Goal: Use online tool/utility: Utilize a website feature to perform a specific function

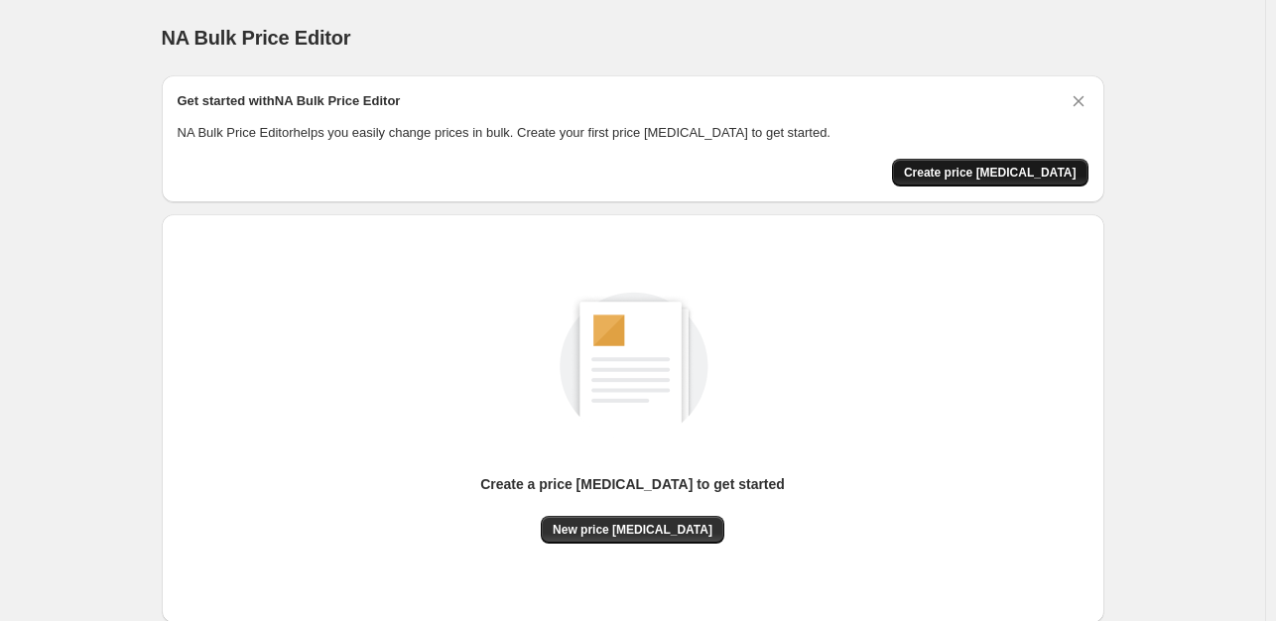
click at [1020, 172] on span "Create price [MEDICAL_DATA]" at bounding box center [990, 173] width 173 height 16
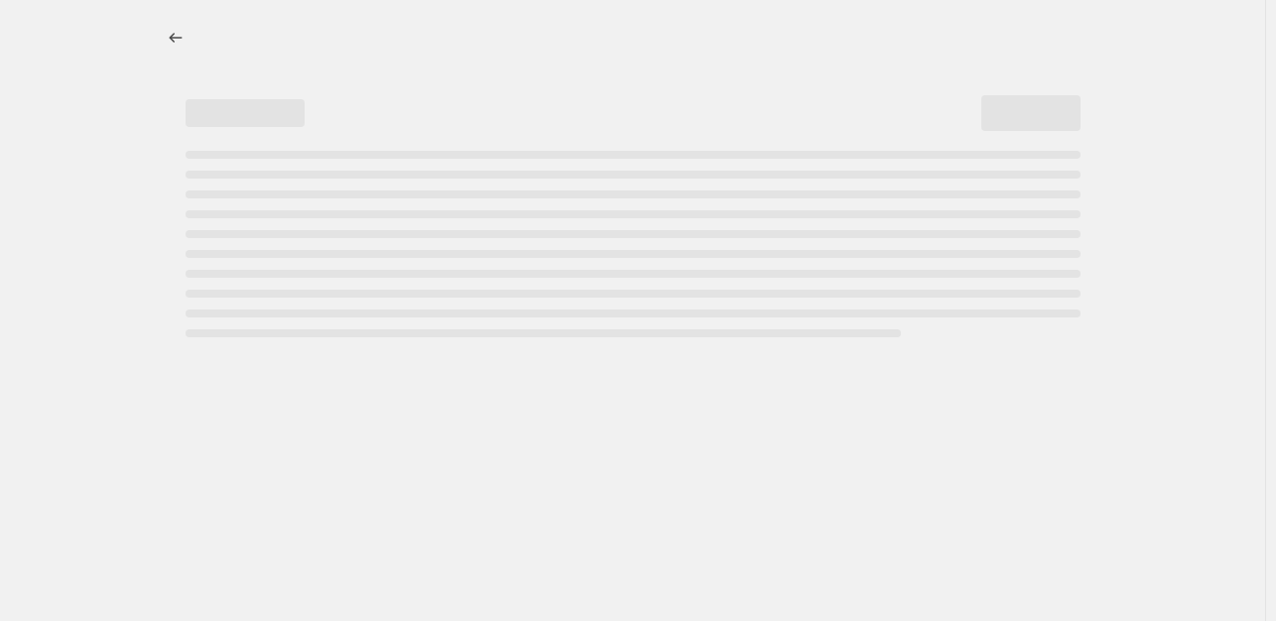
select select "percentage"
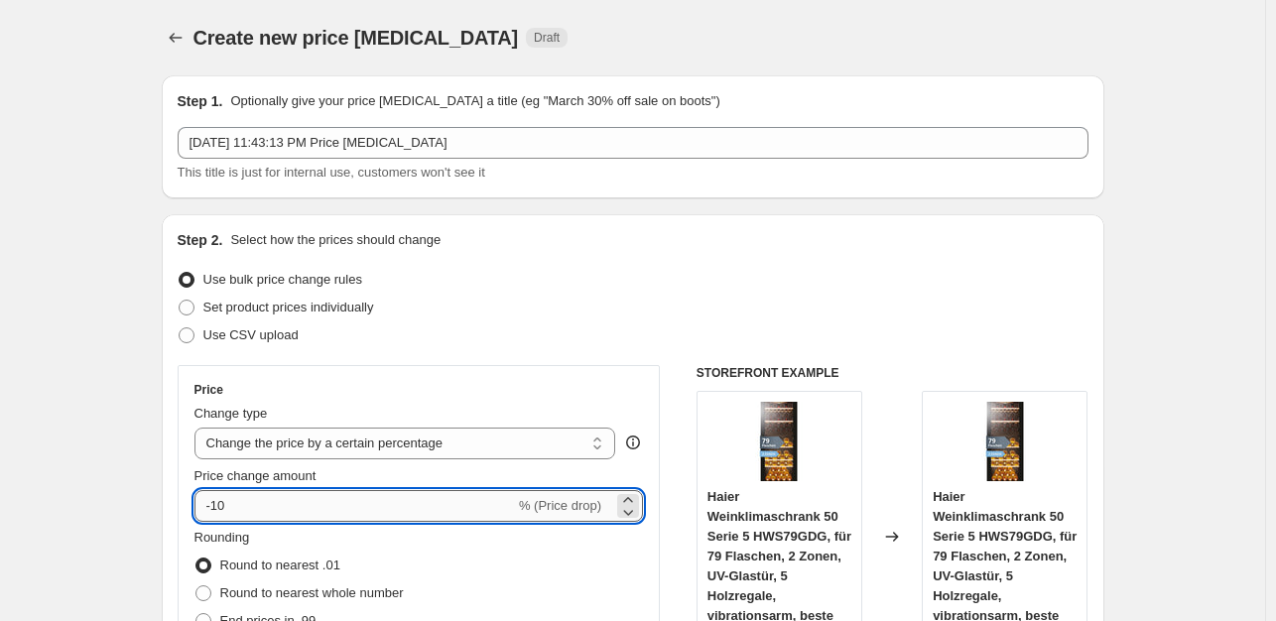
click at [251, 521] on input "-10" at bounding box center [354, 506] width 320 height 32
type input "-1"
type input "-35"
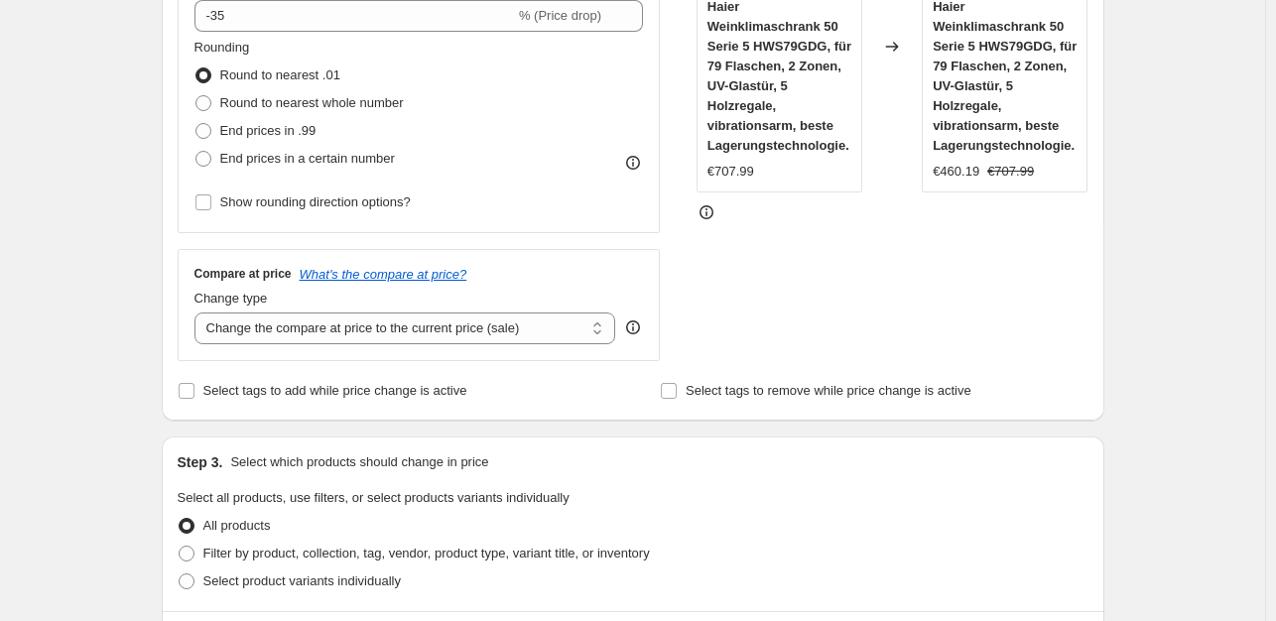
scroll to position [495, 0]
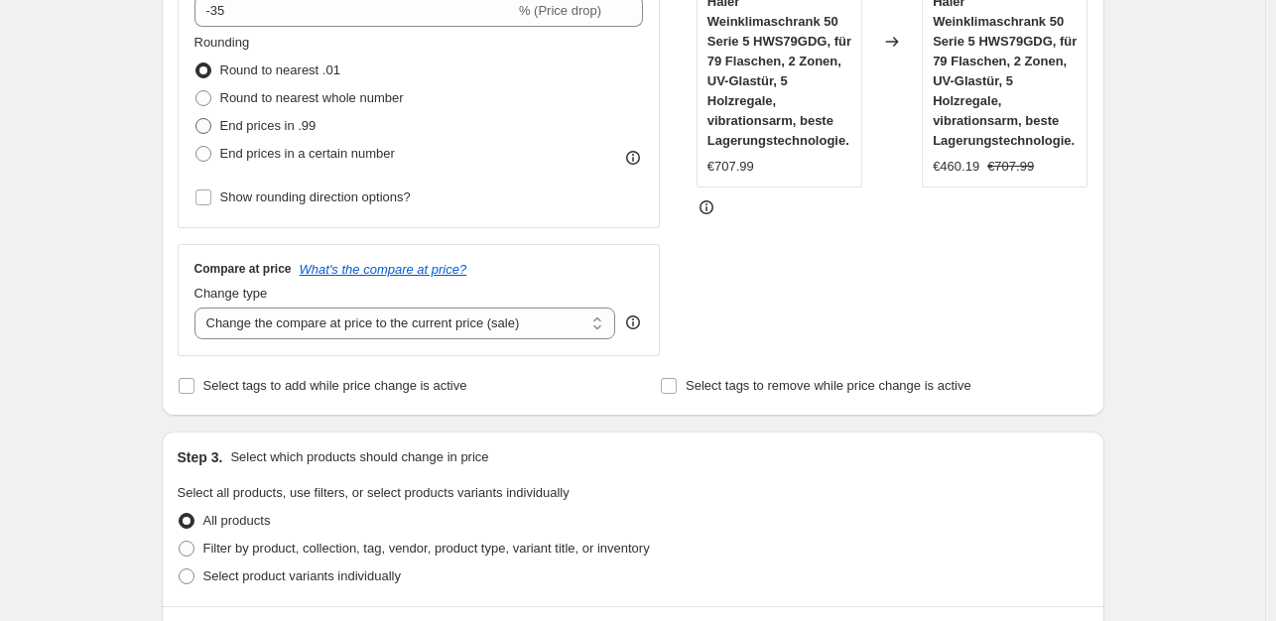
click at [282, 132] on span "End prices in .99" at bounding box center [268, 125] width 96 height 15
click at [196, 119] on input "End prices in .99" at bounding box center [195, 118] width 1 height 1
radio input "true"
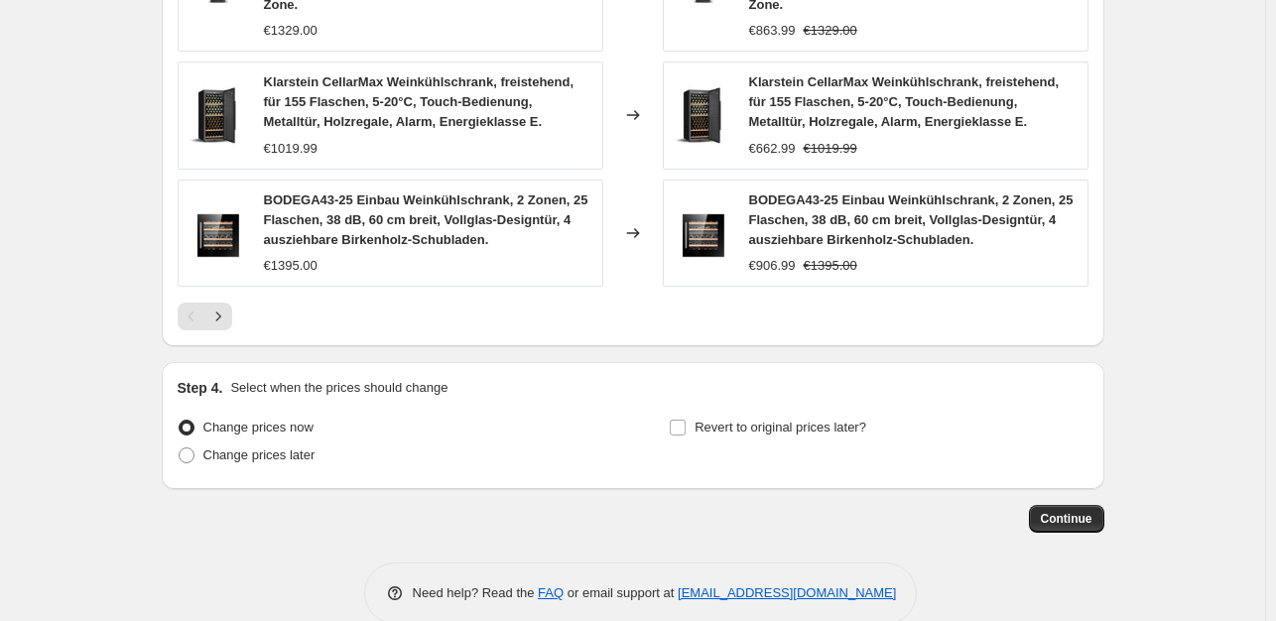
scroll to position [1512, 0]
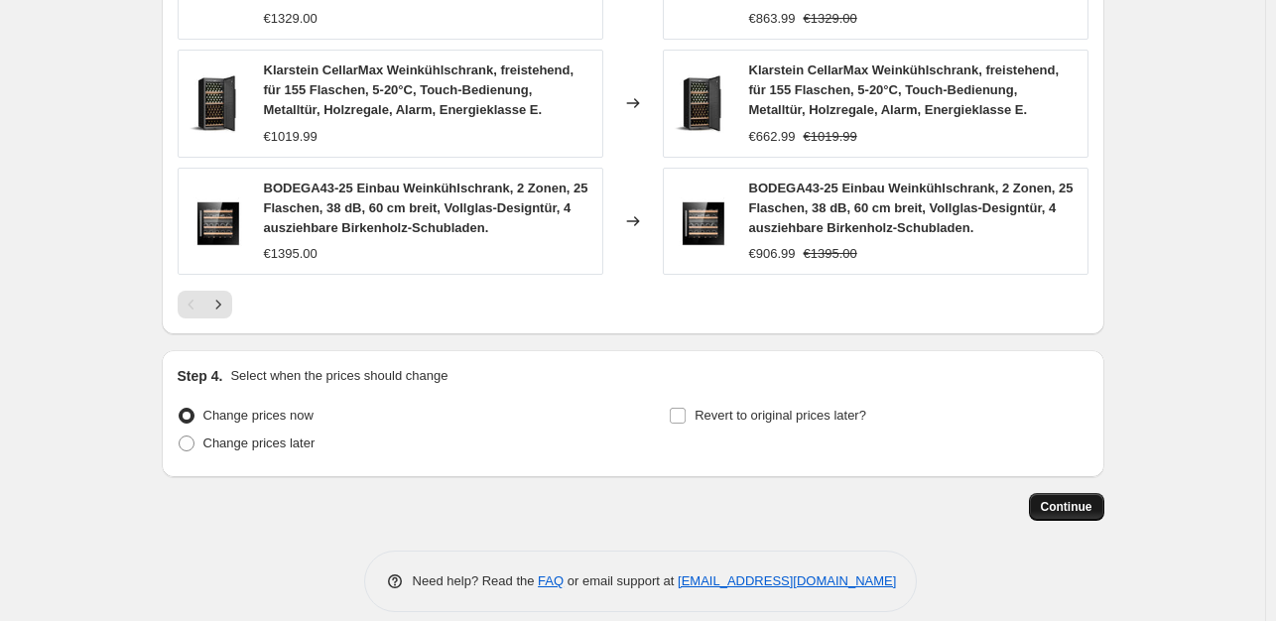
click at [1069, 499] on span "Continue" at bounding box center [1066, 507] width 52 height 16
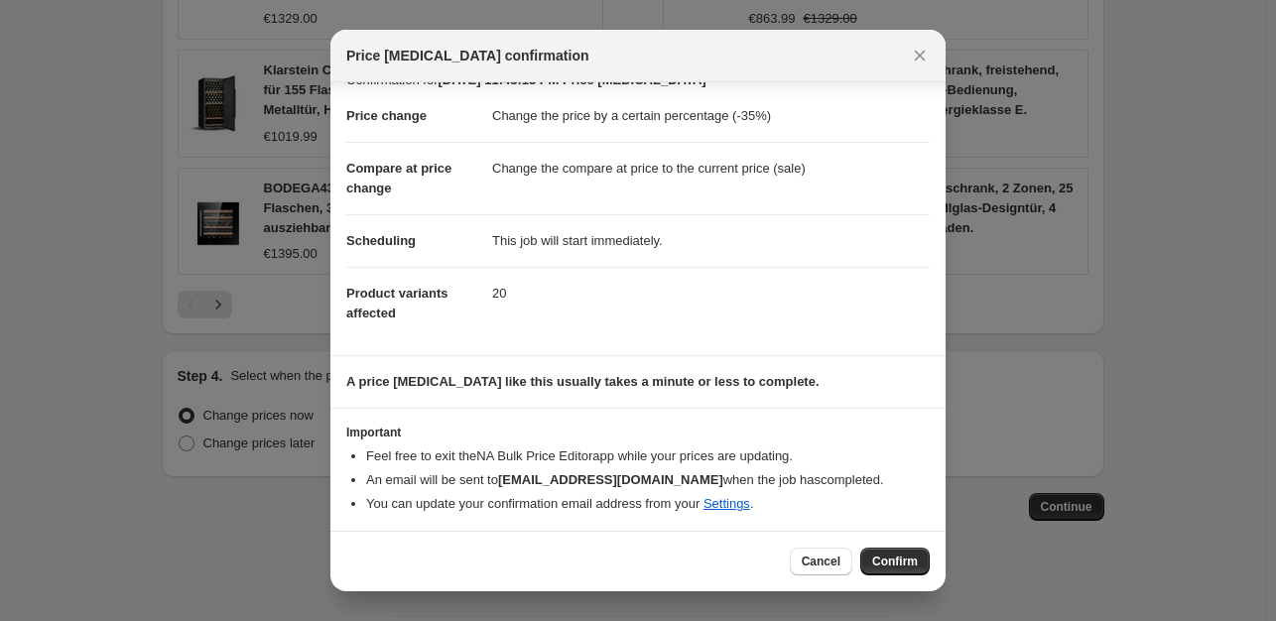
scroll to position [30, 0]
click at [877, 570] on button "Confirm" at bounding box center [894, 562] width 69 height 28
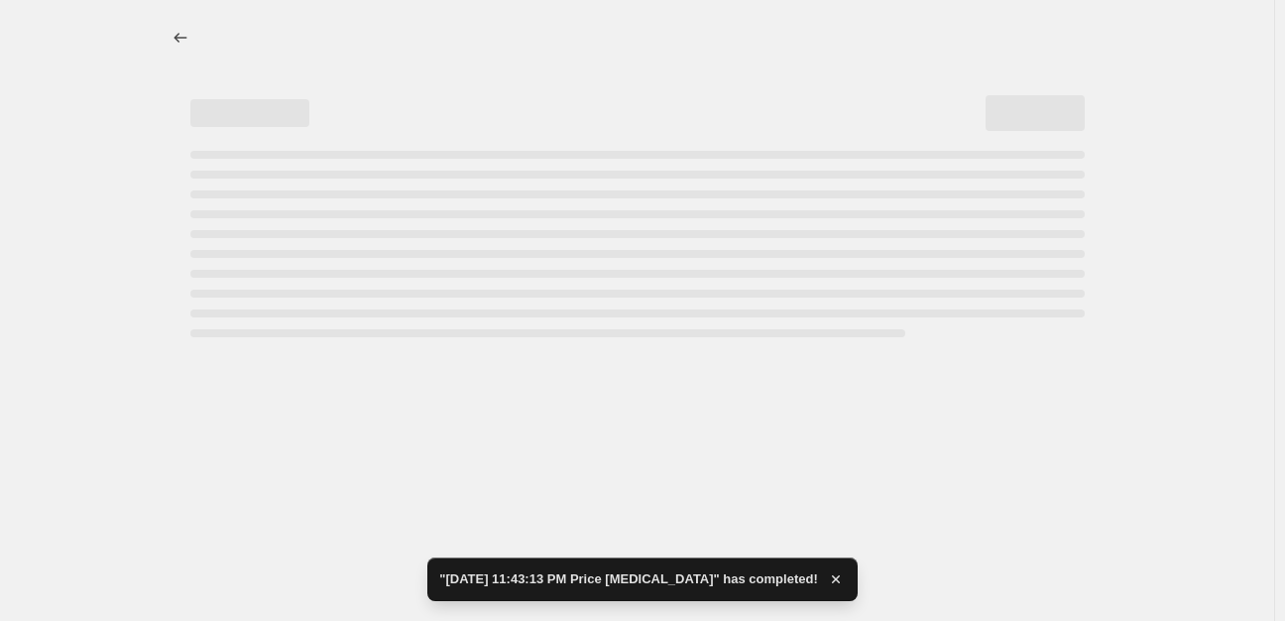
select select "percentage"
